Goal: Task Accomplishment & Management: Use online tool/utility

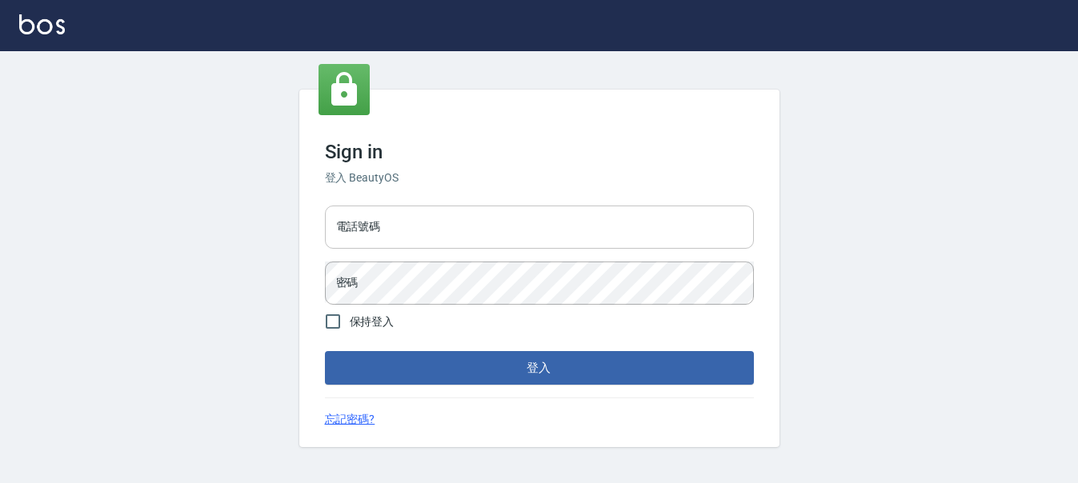
click at [374, 234] on input "電話號碼" at bounding box center [539, 227] width 429 height 43
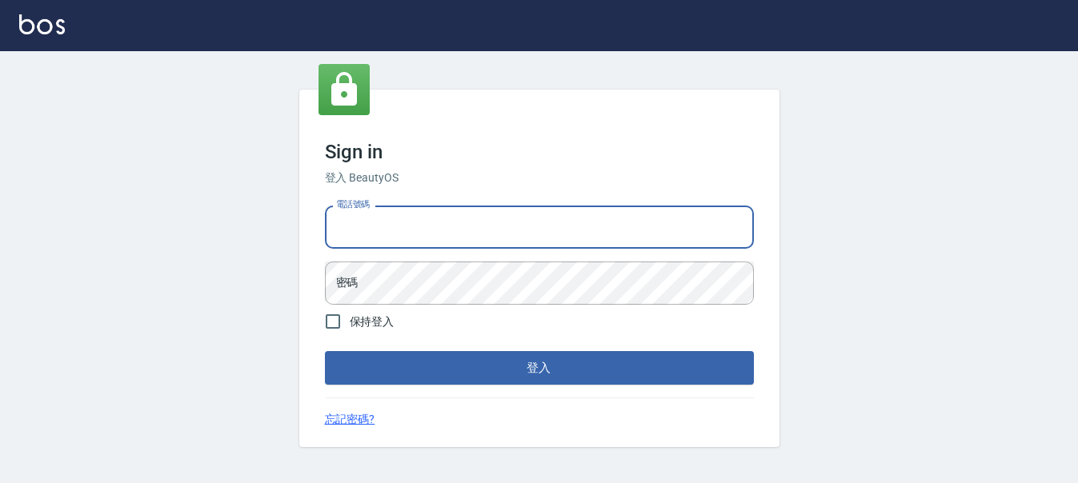
type input "0983811952"
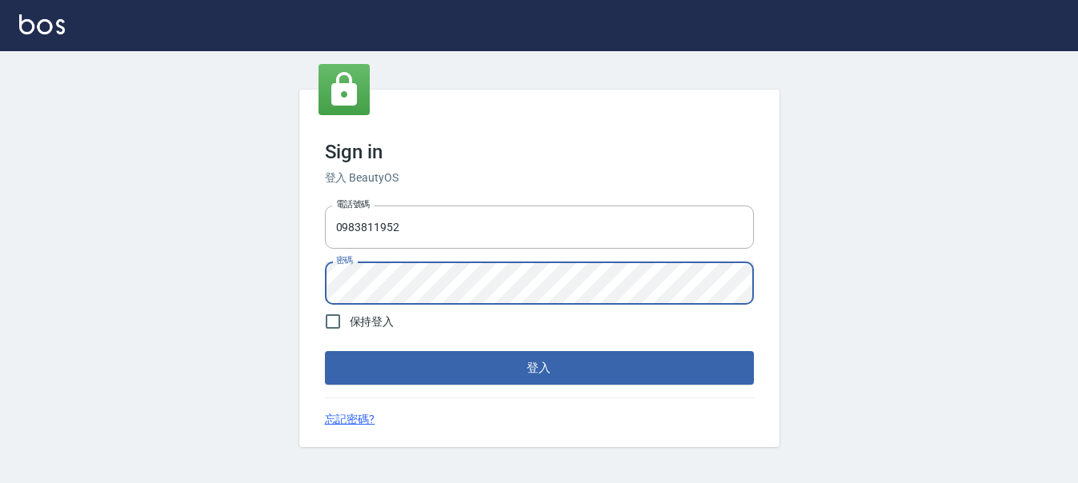
click at [325, 351] on button "登入" at bounding box center [539, 368] width 429 height 34
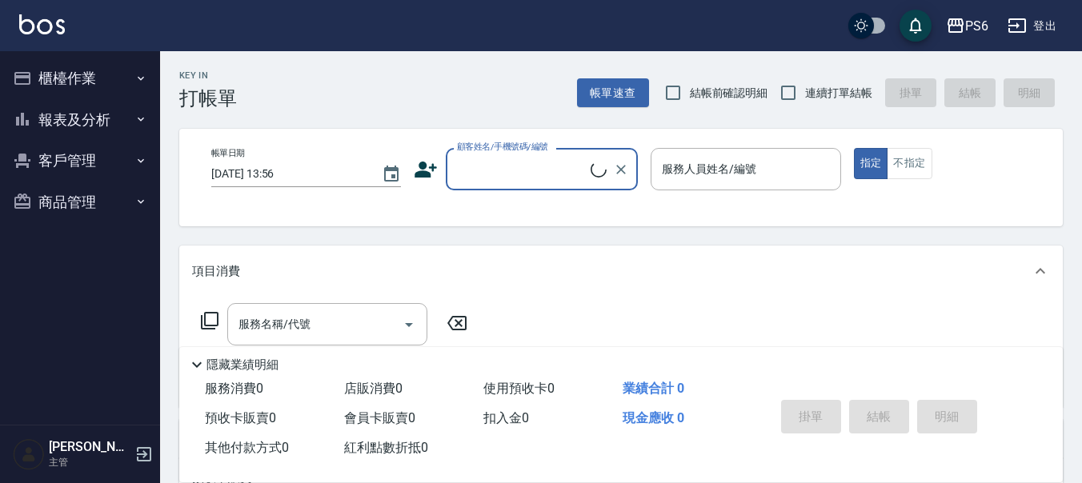
click at [85, 82] on button "櫃檯作業" at bounding box center [79, 79] width 147 height 42
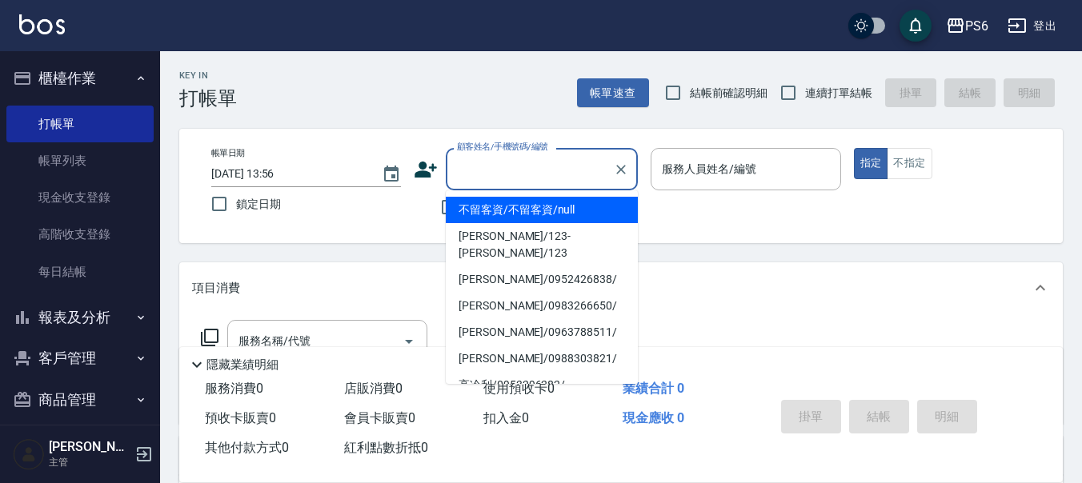
click at [547, 171] on input "顧客姓名/手機號碼/編號" at bounding box center [530, 169] width 154 height 28
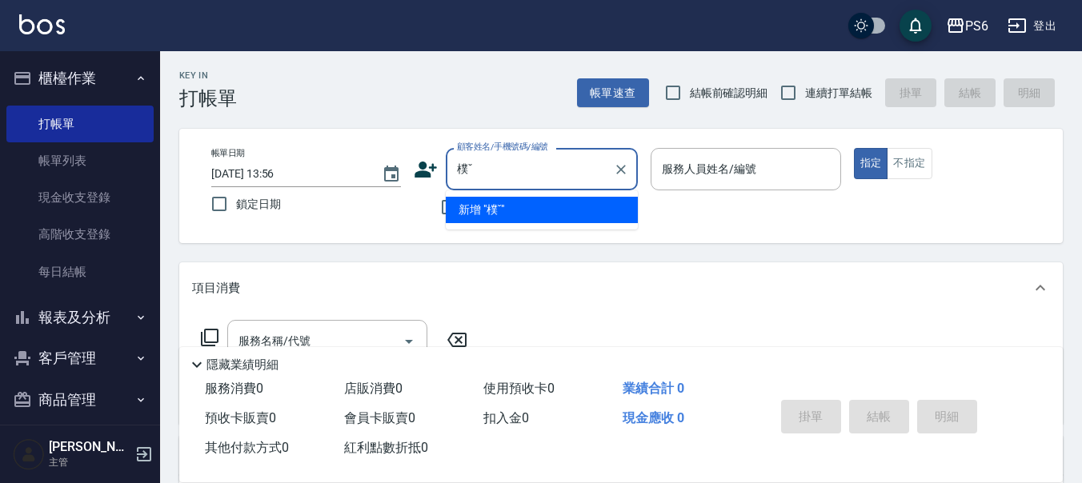
type input "蒲"
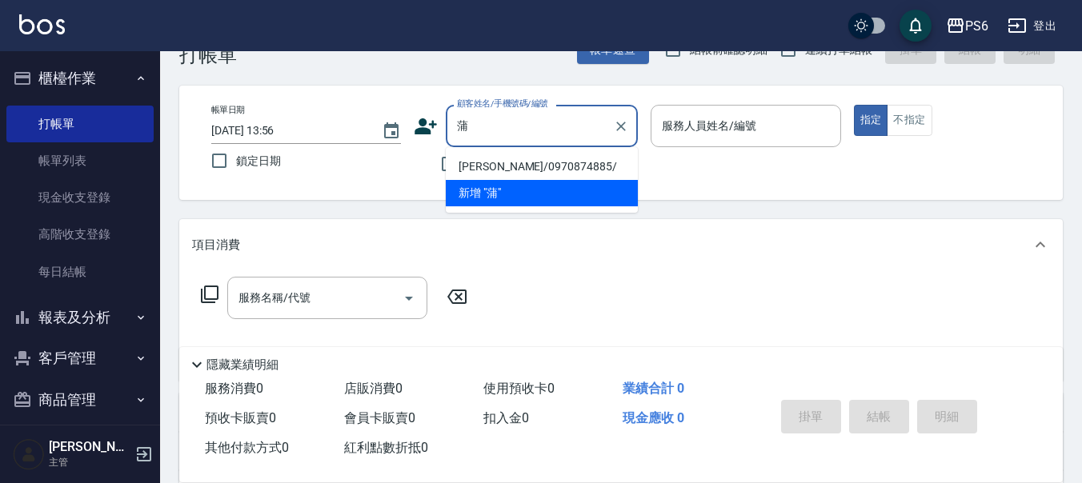
scroll to position [80, 0]
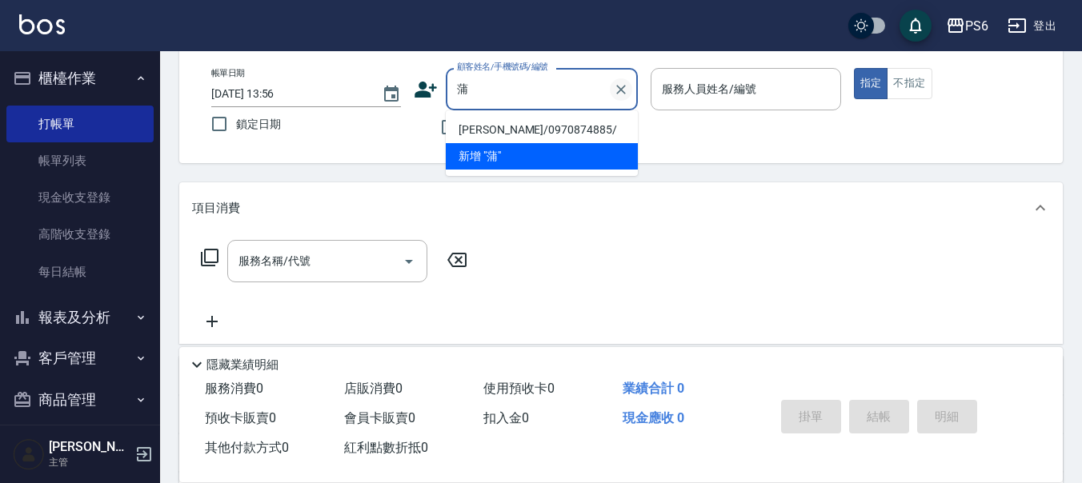
type input "蒲蒲"
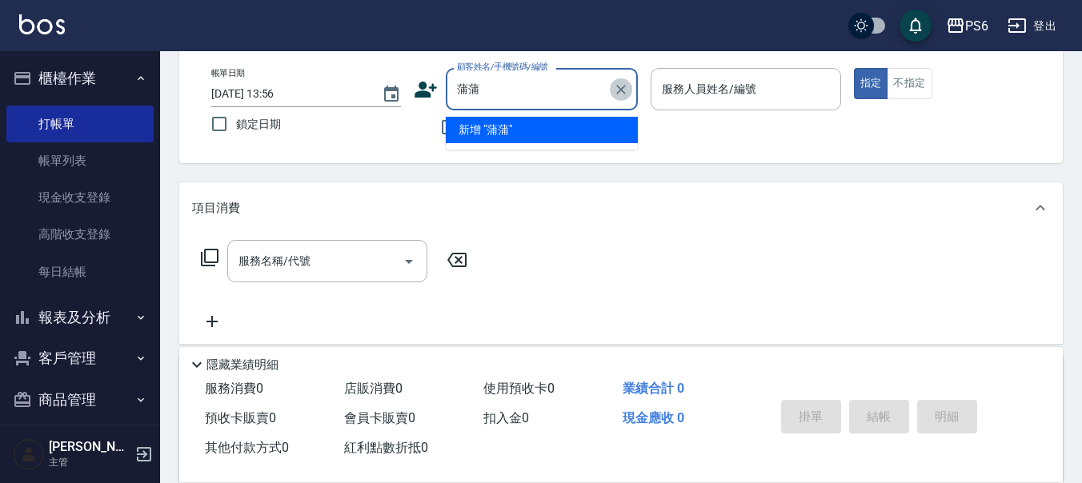
click at [626, 86] on icon "Clear" at bounding box center [621, 90] width 10 height 10
type input "普渡"
